Goal: Task Accomplishment & Management: Manage account settings

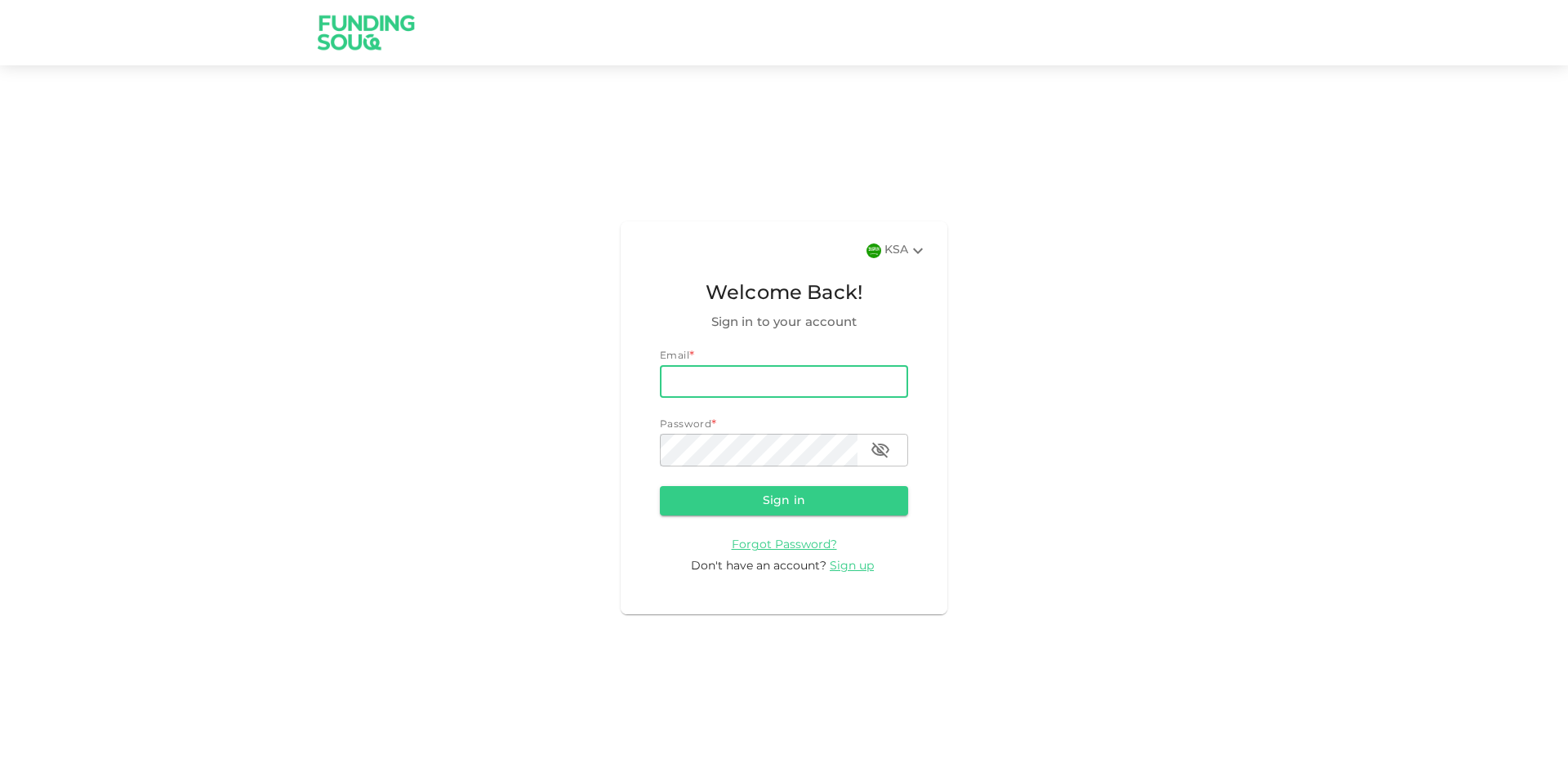
type input "[EMAIL_ADDRESS][DOMAIN_NAME]"
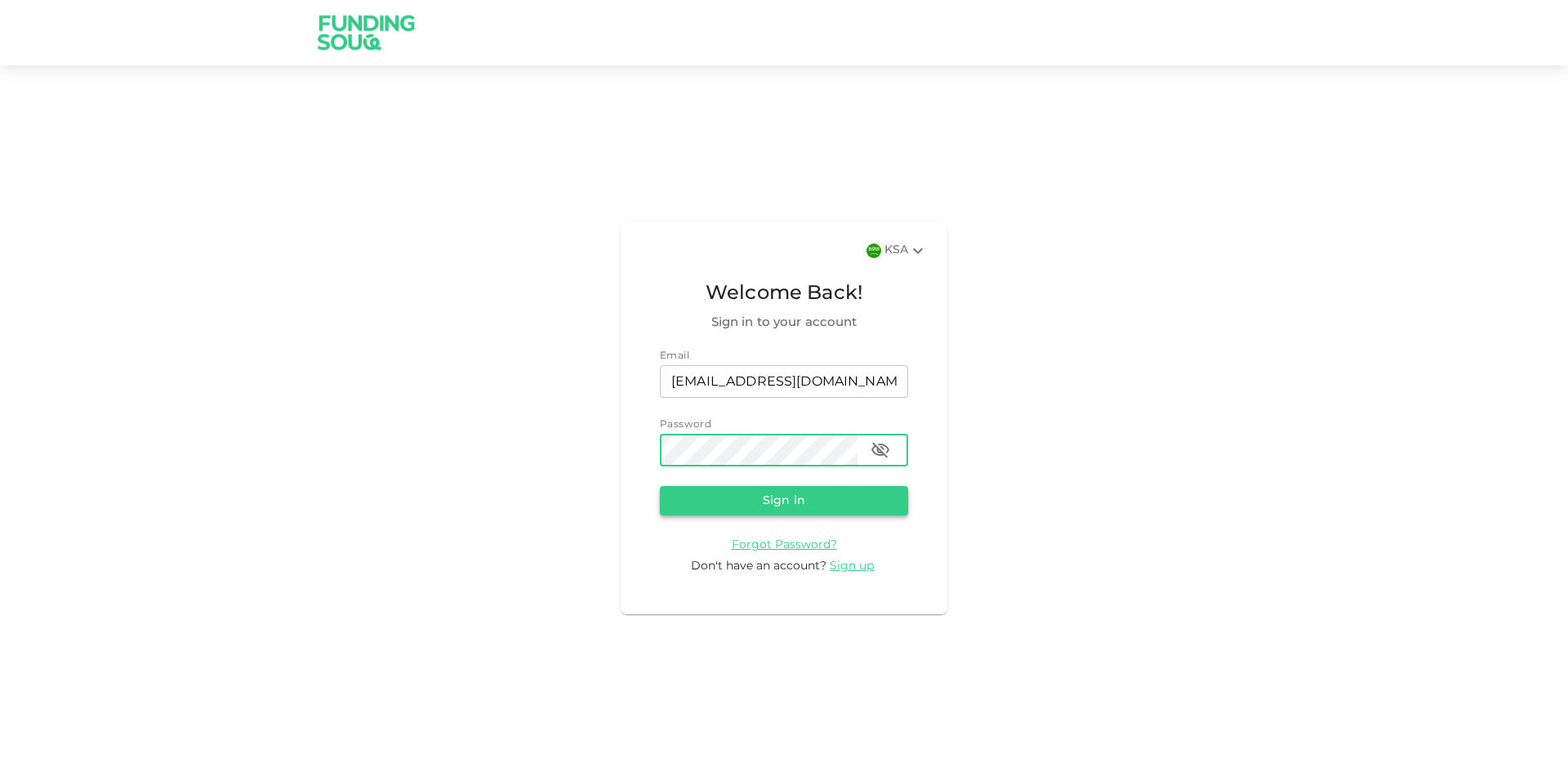
click at [773, 499] on button "Sign in" at bounding box center [784, 500] width 248 height 29
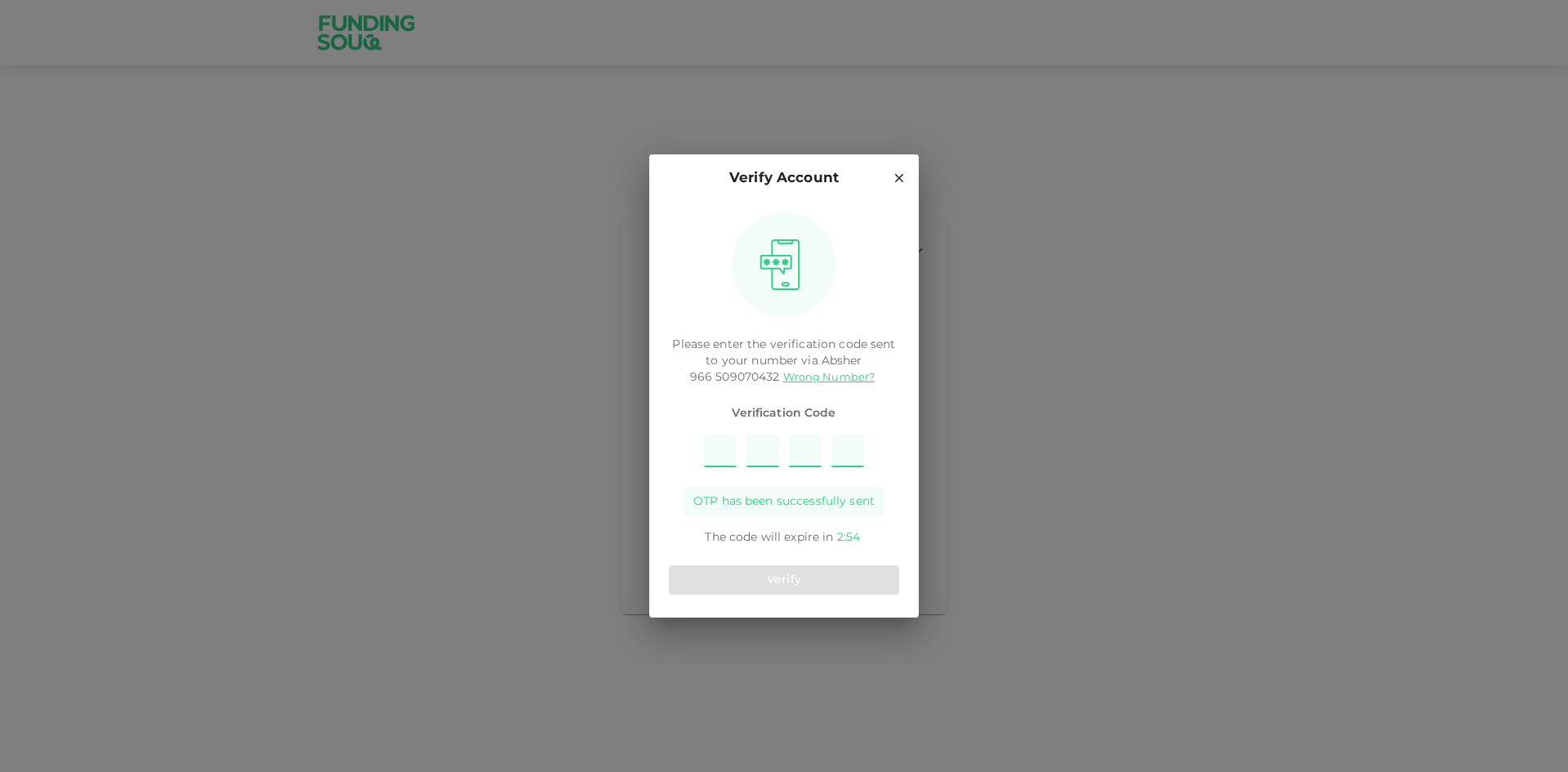
type input "2"
type input "3"
type input "7"
type input "5"
click at [771, 579] on button "Verify" at bounding box center [784, 580] width 230 height 29
